Goal: Check status: Check status

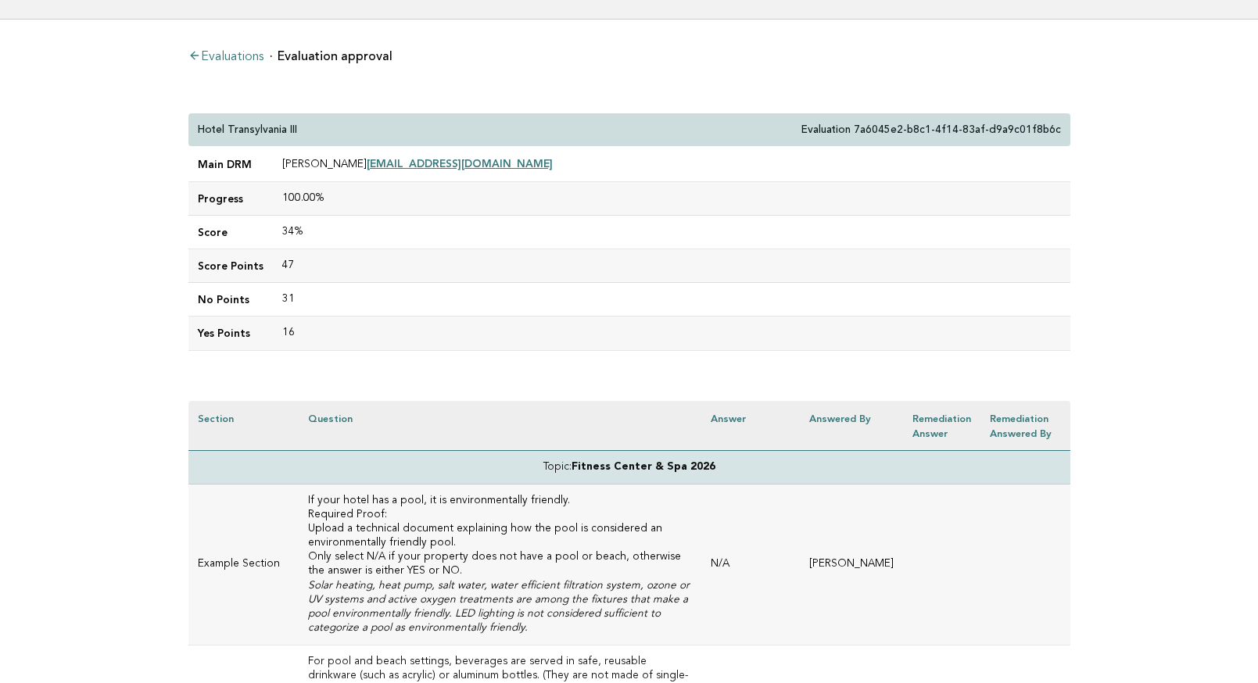
scroll to position [89, 0]
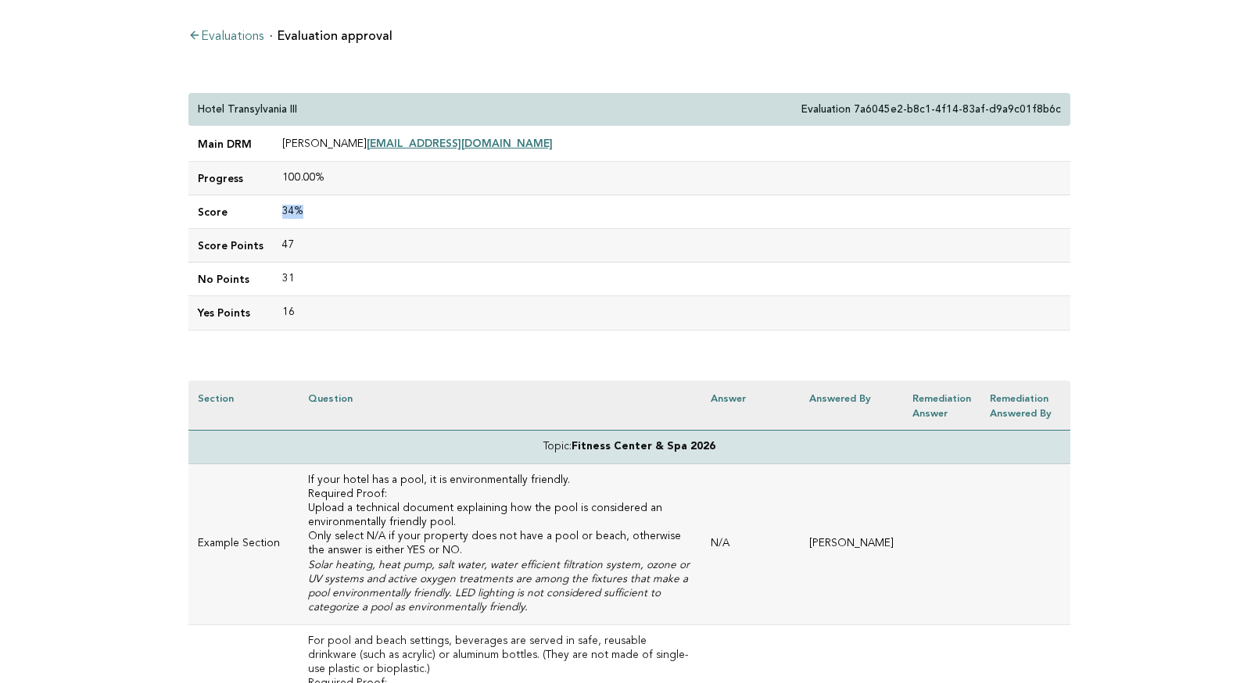
drag, startPoint x: 278, startPoint y: 209, endPoint x: 308, endPoint y: 208, distance: 29.7
click at [308, 208] on td "34%" at bounding box center [672, 212] width 798 height 34
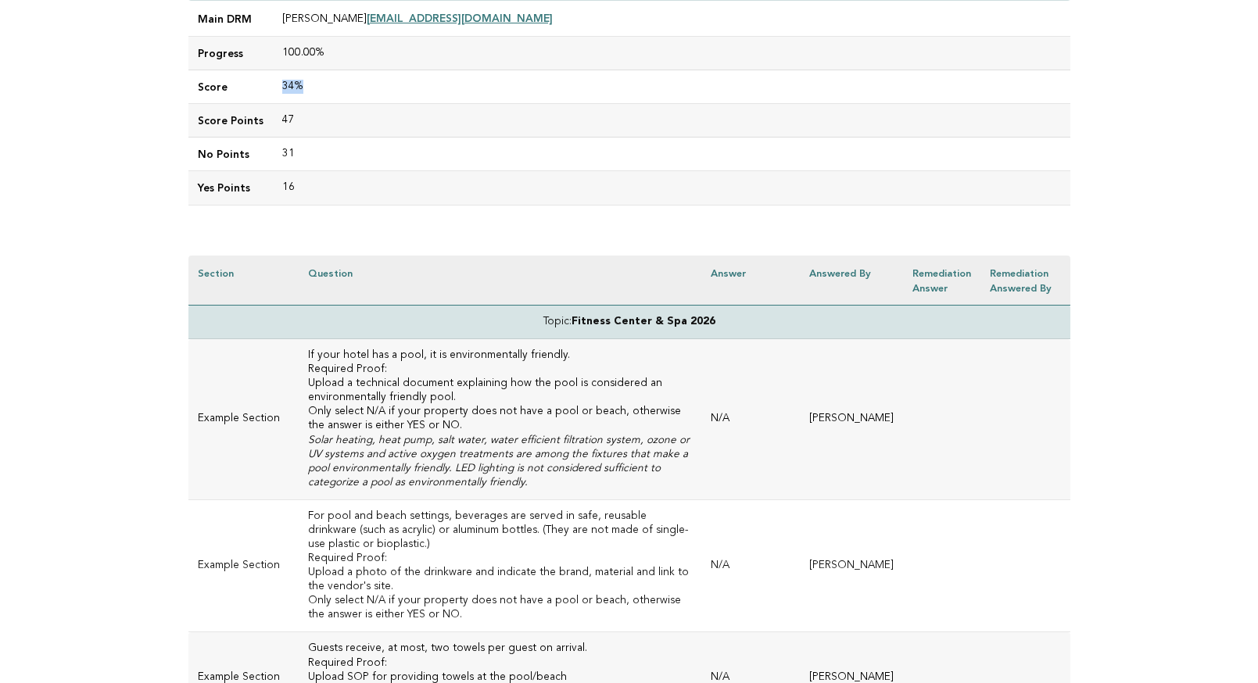
scroll to position [225, 0]
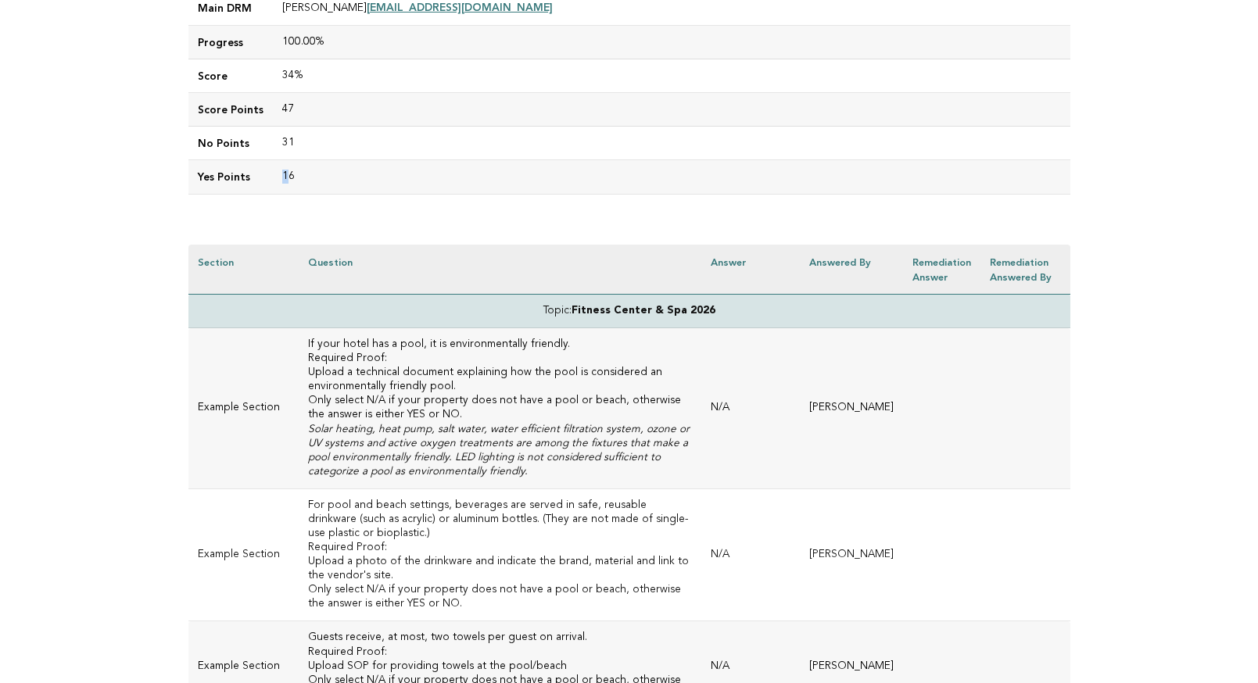
drag, startPoint x: 279, startPoint y: 175, endPoint x: 280, endPoint y: 163, distance: 11.8
click at [283, 175] on td "16" at bounding box center [672, 177] width 798 height 34
click at [277, 140] on td "31" at bounding box center [672, 144] width 798 height 34
drag, startPoint x: 276, startPoint y: 174, endPoint x: 289, endPoint y: 176, distance: 13.5
click at [289, 176] on td "16" at bounding box center [672, 177] width 798 height 34
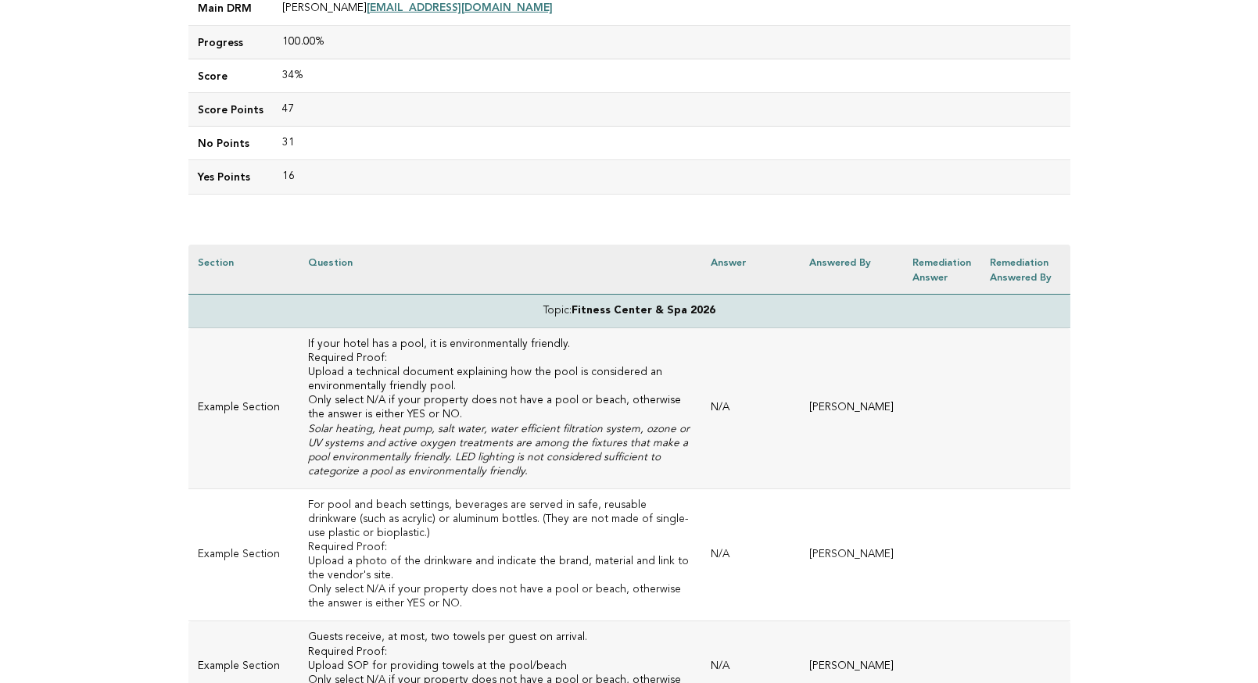
click at [280, 174] on td "16" at bounding box center [672, 177] width 798 height 34
drag, startPoint x: 278, startPoint y: 174, endPoint x: 303, endPoint y: 170, distance: 25.3
click at [307, 175] on td "16" at bounding box center [672, 177] width 798 height 34
drag, startPoint x: 276, startPoint y: 106, endPoint x: 291, endPoint y: 108, distance: 15.0
click at [291, 107] on td "47" at bounding box center [672, 110] width 798 height 34
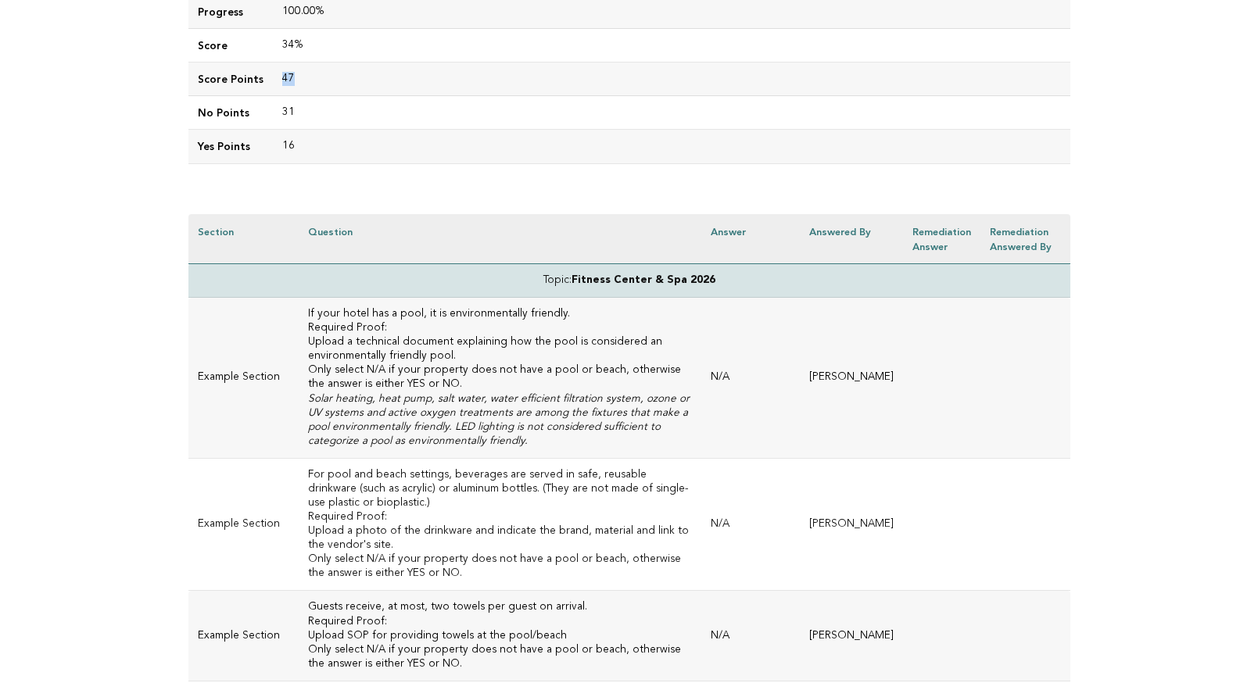
scroll to position [0, 0]
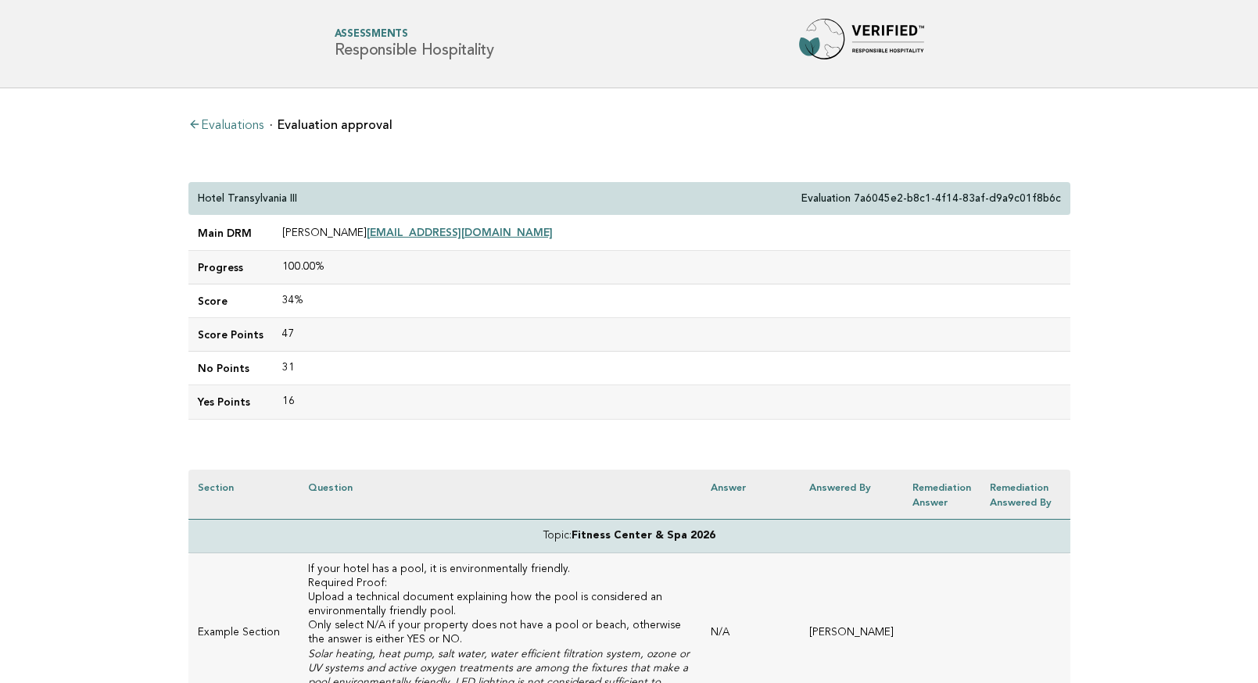
click at [274, 306] on td "34%" at bounding box center [672, 302] width 798 height 34
drag, startPoint x: 278, startPoint y: 299, endPoint x: 316, endPoint y: 301, distance: 37.6
click at [316, 301] on td "34%" at bounding box center [672, 302] width 798 height 34
drag, startPoint x: 285, startPoint y: 364, endPoint x: 303, endPoint y: 364, distance: 18.0
click at [303, 364] on td "31" at bounding box center [672, 369] width 798 height 34
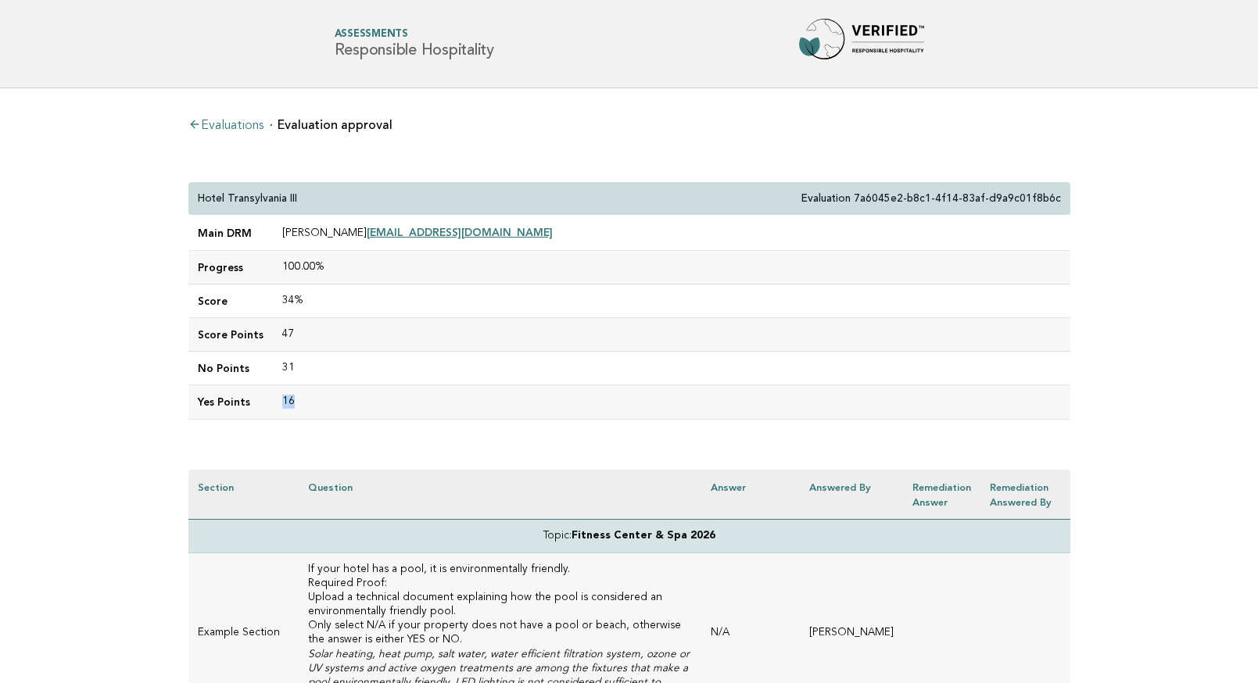
drag, startPoint x: 278, startPoint y: 400, endPoint x: 308, endPoint y: 401, distance: 29.8
click at [308, 401] on td "16" at bounding box center [672, 402] width 798 height 34
drag, startPoint x: 279, startPoint y: 331, endPoint x: 308, endPoint y: 332, distance: 28.9
click at [308, 331] on td "47" at bounding box center [672, 334] width 798 height 34
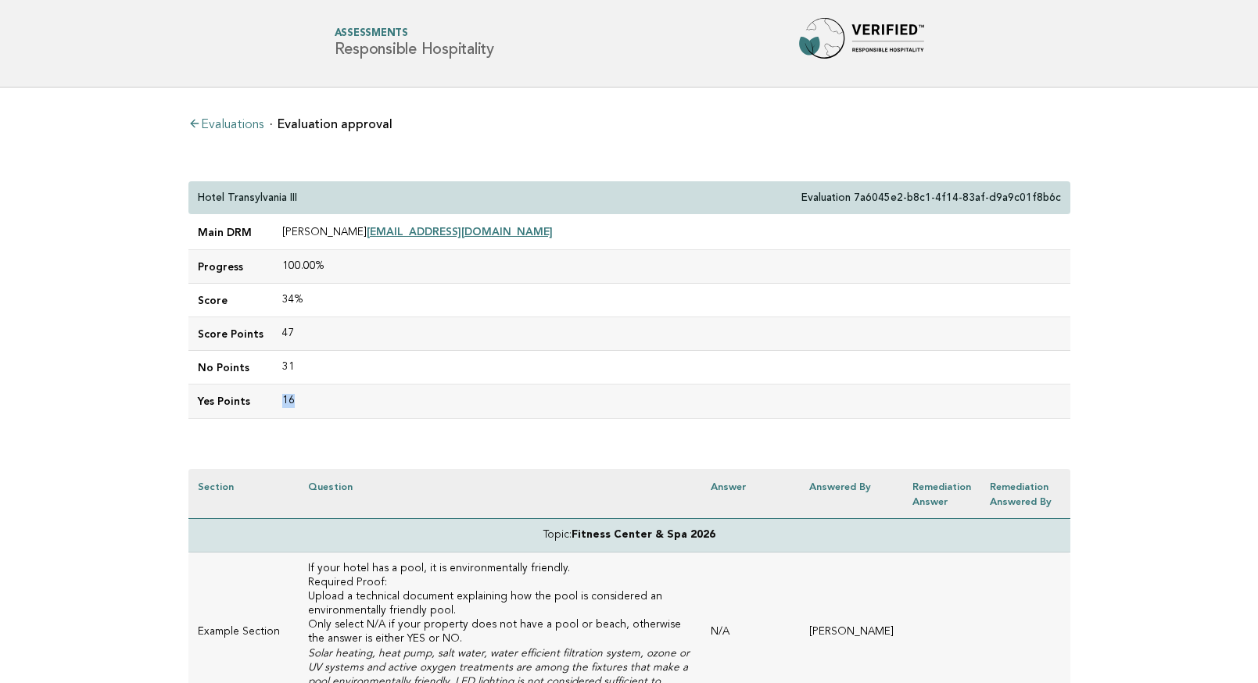
drag, startPoint x: 277, startPoint y: 404, endPoint x: 306, endPoint y: 403, distance: 29.0
click at [306, 403] on td "16" at bounding box center [672, 402] width 798 height 34
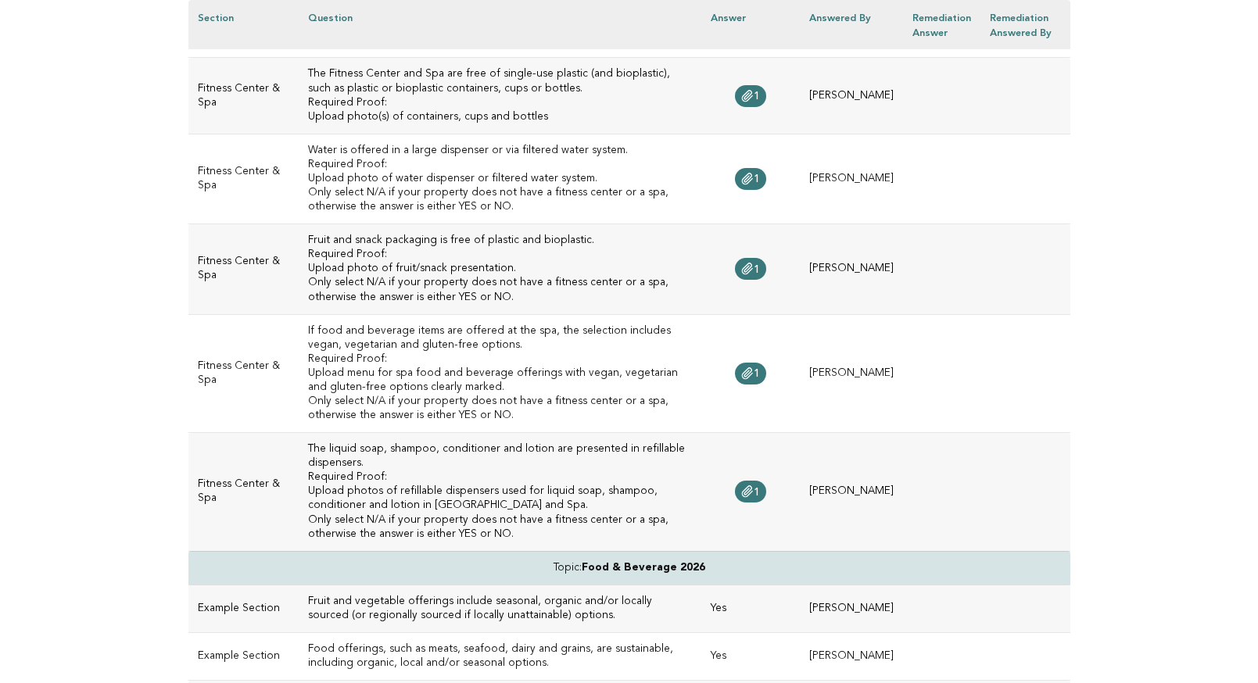
scroll to position [883, 0]
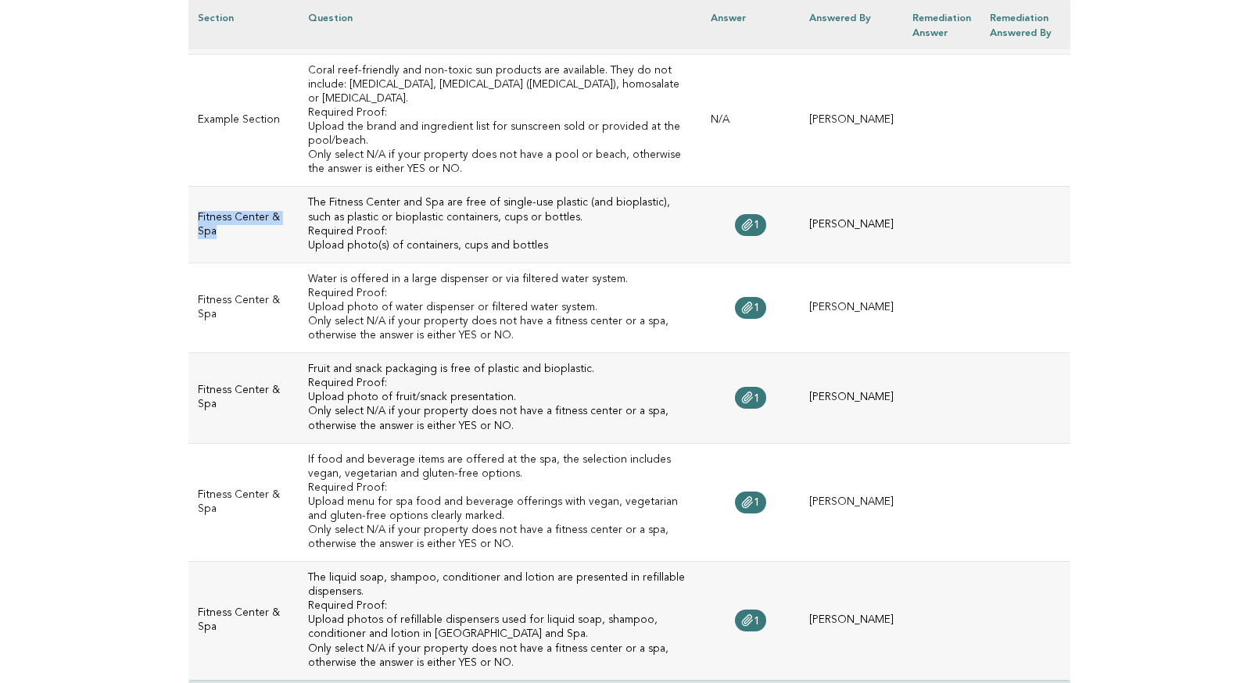
drag, startPoint x: 199, startPoint y: 201, endPoint x: 280, endPoint y: 213, distance: 82.3
click at [280, 213] on td "Fitness Center & Spa" at bounding box center [243, 225] width 110 height 76
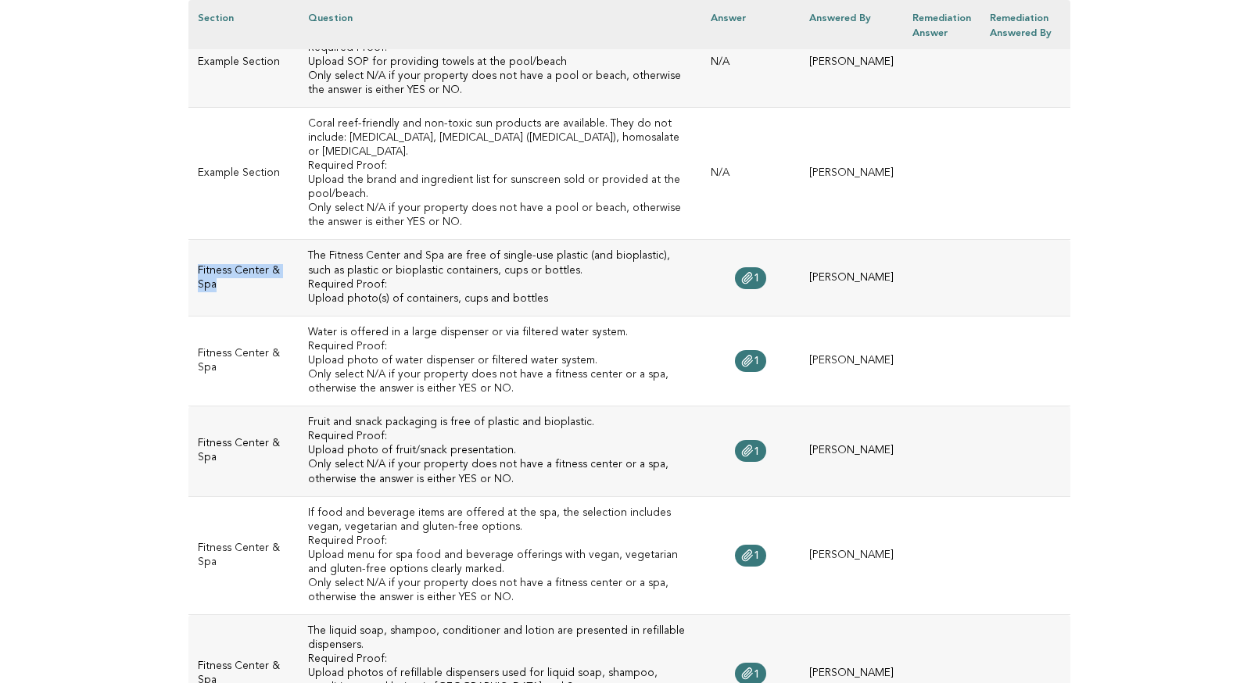
scroll to position [830, 0]
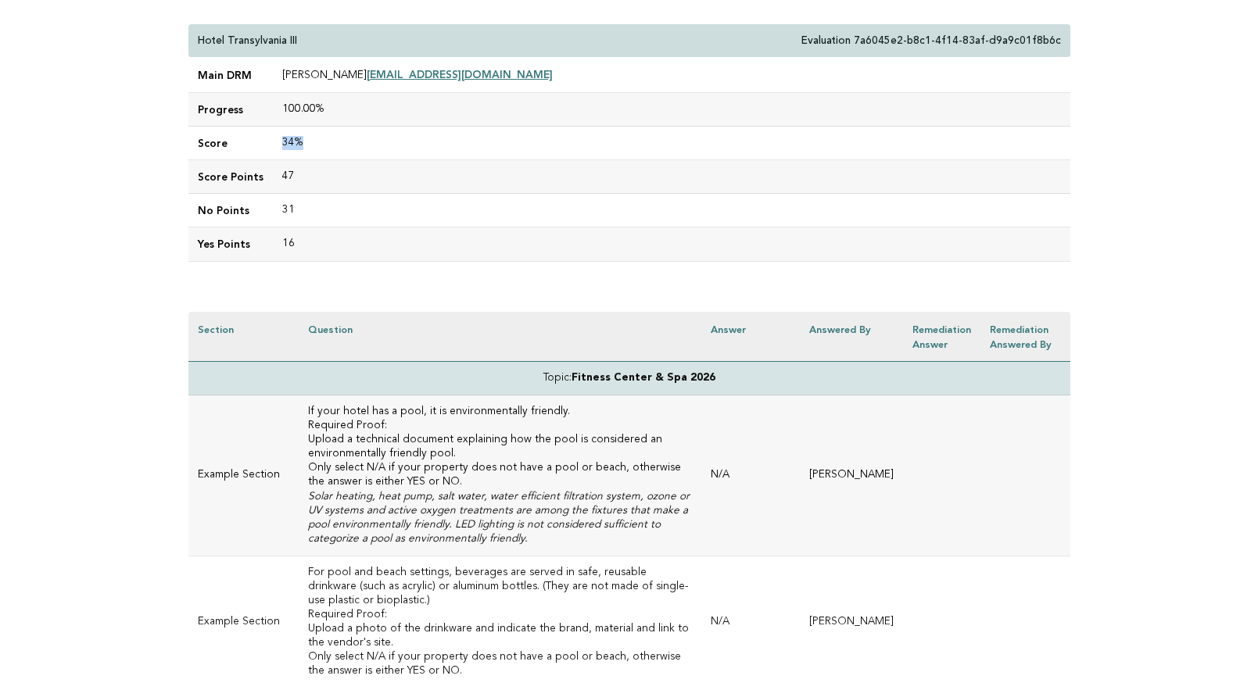
drag, startPoint x: 279, startPoint y: 138, endPoint x: 310, endPoint y: 140, distance: 30.5
click at [310, 140] on td "34%" at bounding box center [672, 144] width 798 height 34
drag, startPoint x: 868, startPoint y: 38, endPoint x: 1059, endPoint y: 41, distance: 191.6
click at [1060, 41] on p "Evaluation 7a6045e2-b8c1-4f14-83af-d9a9c01f8b6c" at bounding box center [931, 39] width 260 height 14
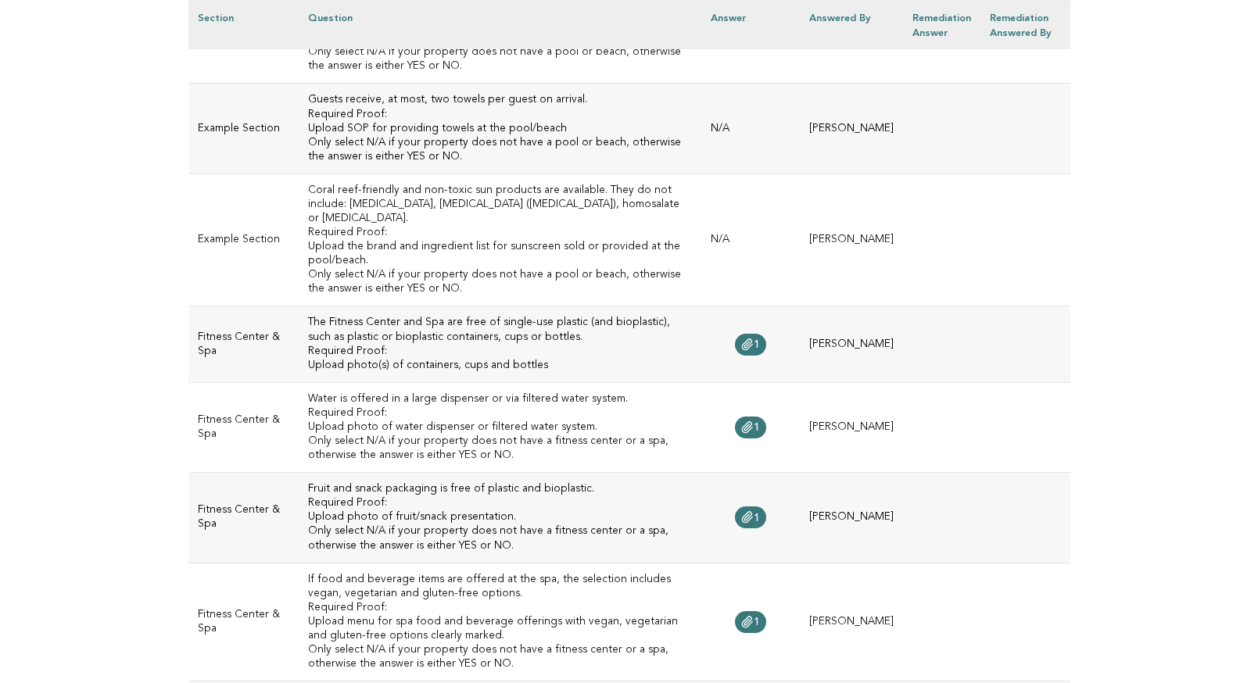
scroll to position [764, 0]
